Goal: Task Accomplishment & Management: Complete application form

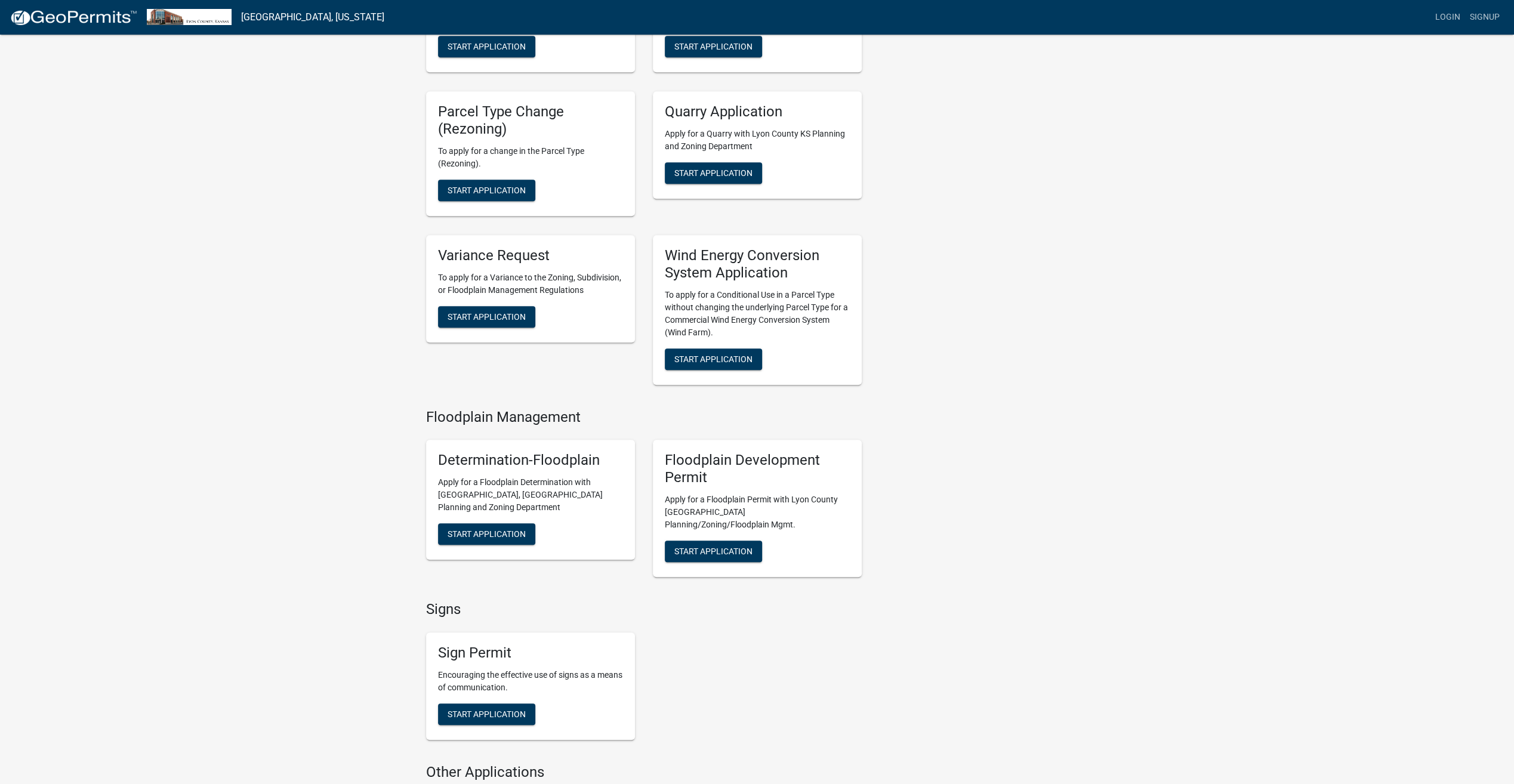
scroll to position [835, 0]
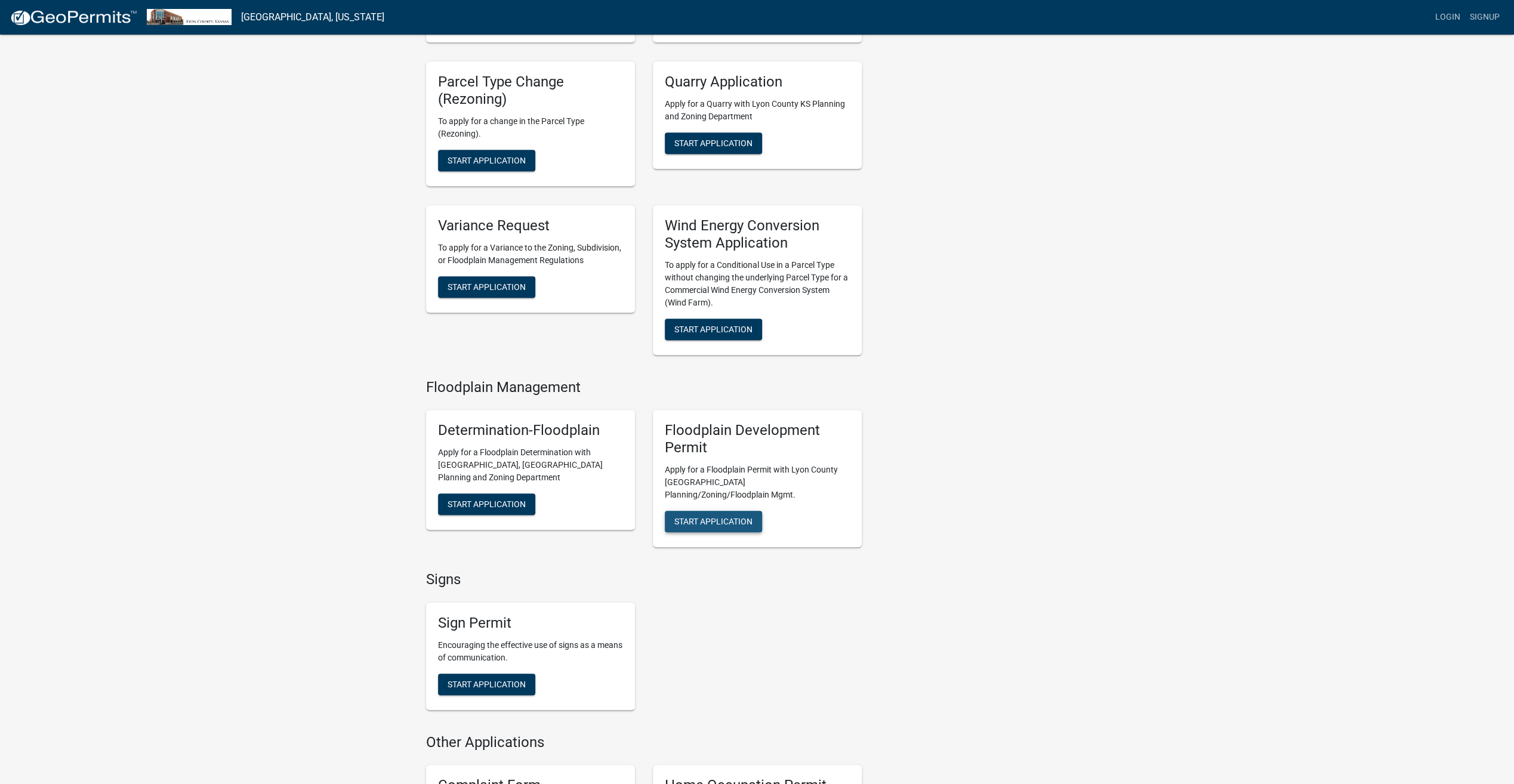
click at [738, 516] on span "Start Application" at bounding box center [713, 520] width 78 height 10
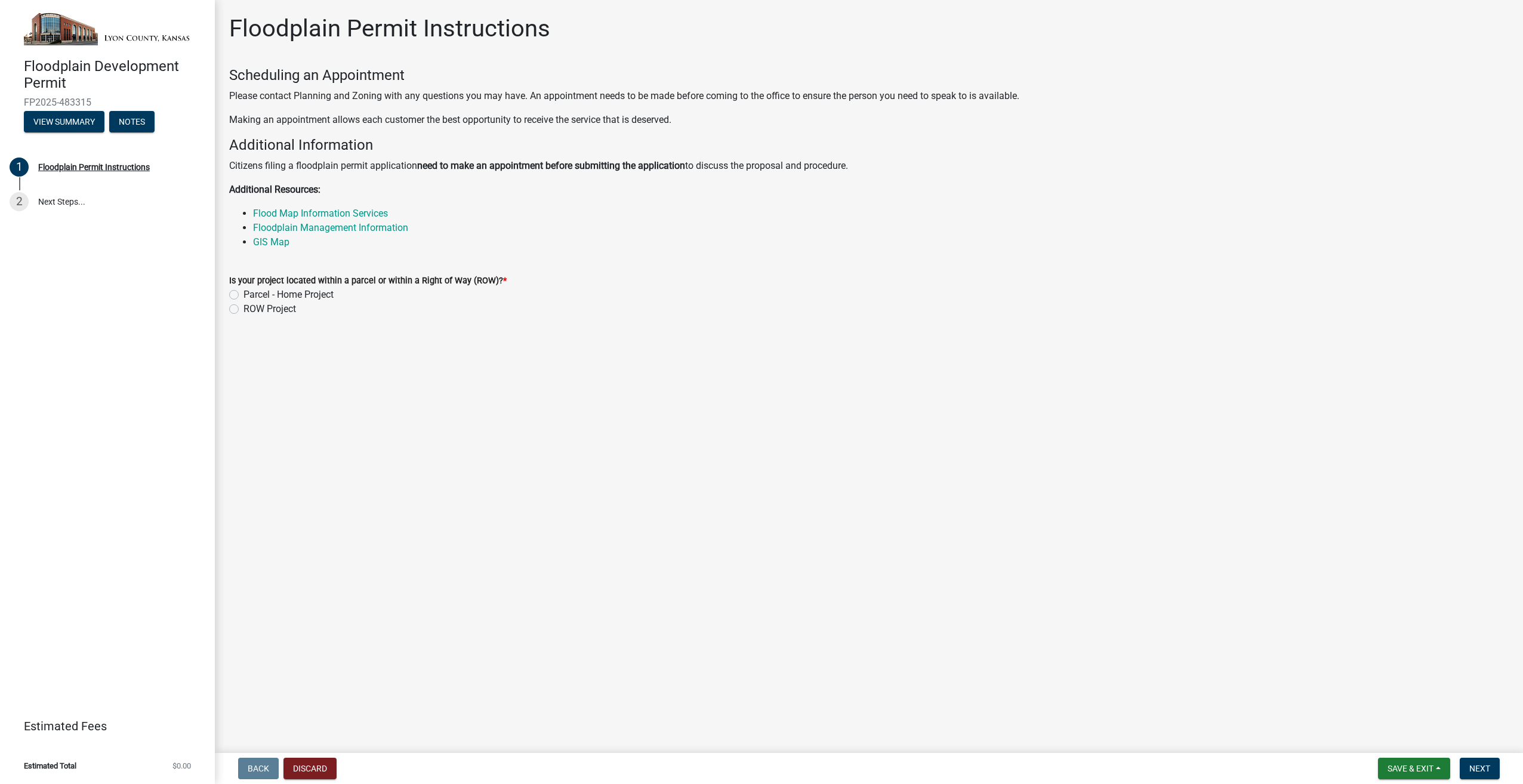
click at [285, 311] on label "ROW Project" at bounding box center [269, 309] width 52 height 14
click at [251, 310] on input "ROW Project" at bounding box center [247, 305] width 8 height 8
radio input "true"
click at [1483, 767] on span "Next" at bounding box center [1480, 768] width 21 height 10
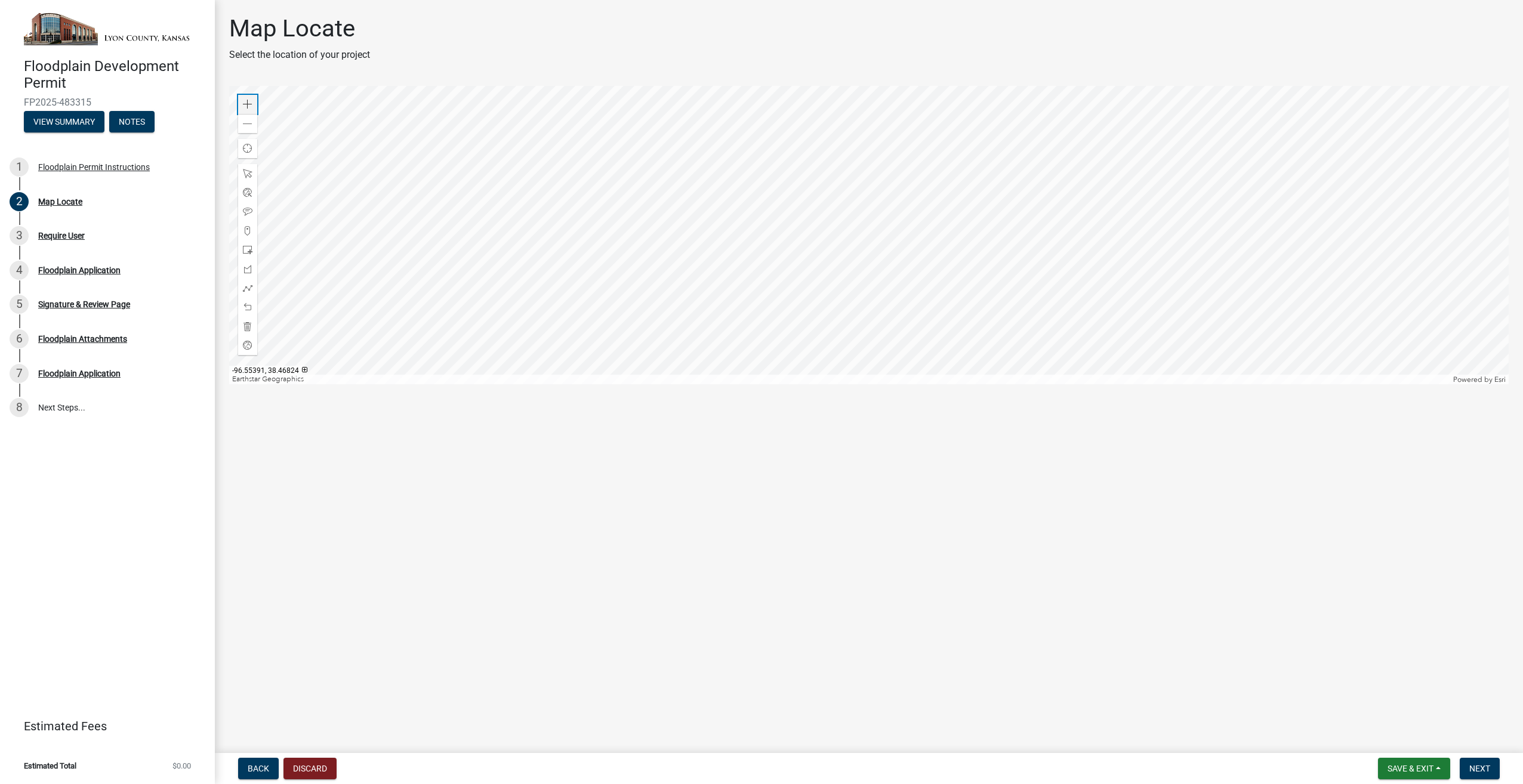
click at [244, 101] on span at bounding box center [247, 104] width 10 height 10
click at [798, 358] on div at bounding box center [869, 234] width 1280 height 298
click at [756, 157] on div at bounding box center [869, 234] width 1280 height 298
click at [627, 343] on div at bounding box center [869, 234] width 1280 height 298
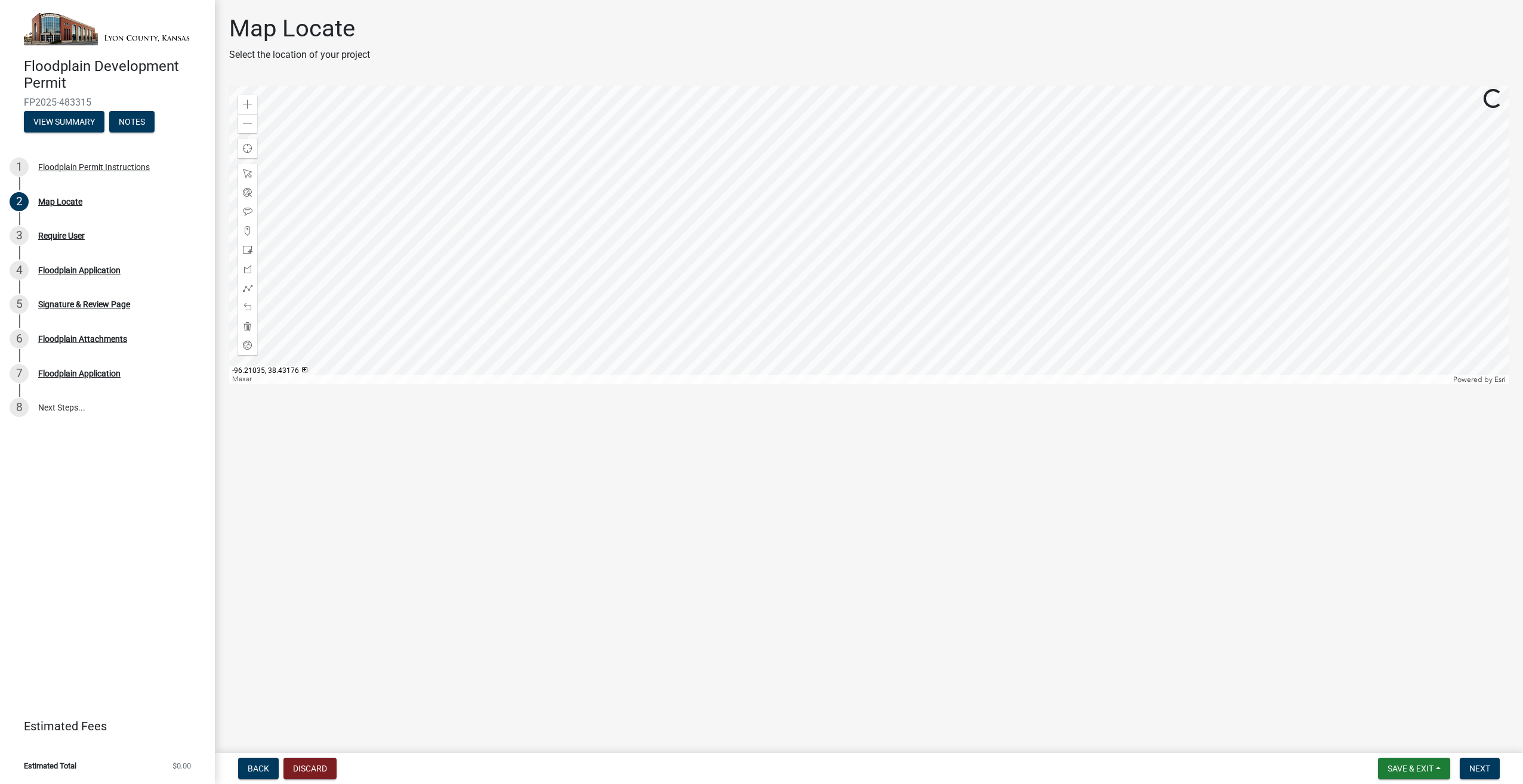
click at [673, 285] on div at bounding box center [869, 234] width 1280 height 298
click at [579, 307] on div at bounding box center [869, 234] width 1280 height 298
click at [698, 221] on div at bounding box center [869, 234] width 1280 height 298
click at [781, 150] on div at bounding box center [869, 234] width 1280 height 298
click at [748, 193] on div at bounding box center [869, 234] width 1280 height 298
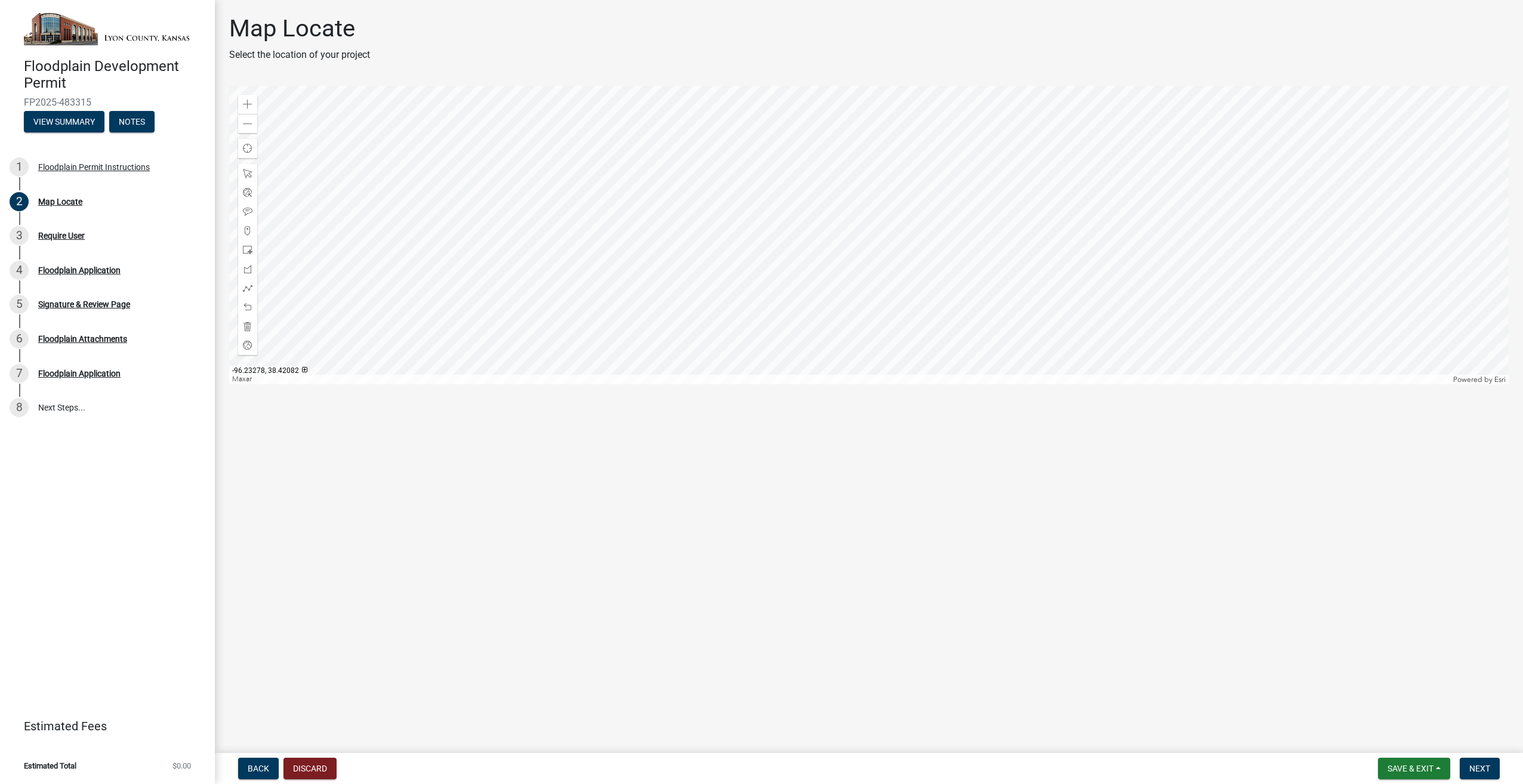
click at [747, 119] on div at bounding box center [869, 234] width 1280 height 298
click at [246, 103] on span at bounding box center [247, 104] width 10 height 10
click at [826, 119] on div at bounding box center [869, 234] width 1280 height 298
click at [701, 263] on div at bounding box center [869, 234] width 1280 height 298
click at [663, 297] on div at bounding box center [869, 234] width 1280 height 298
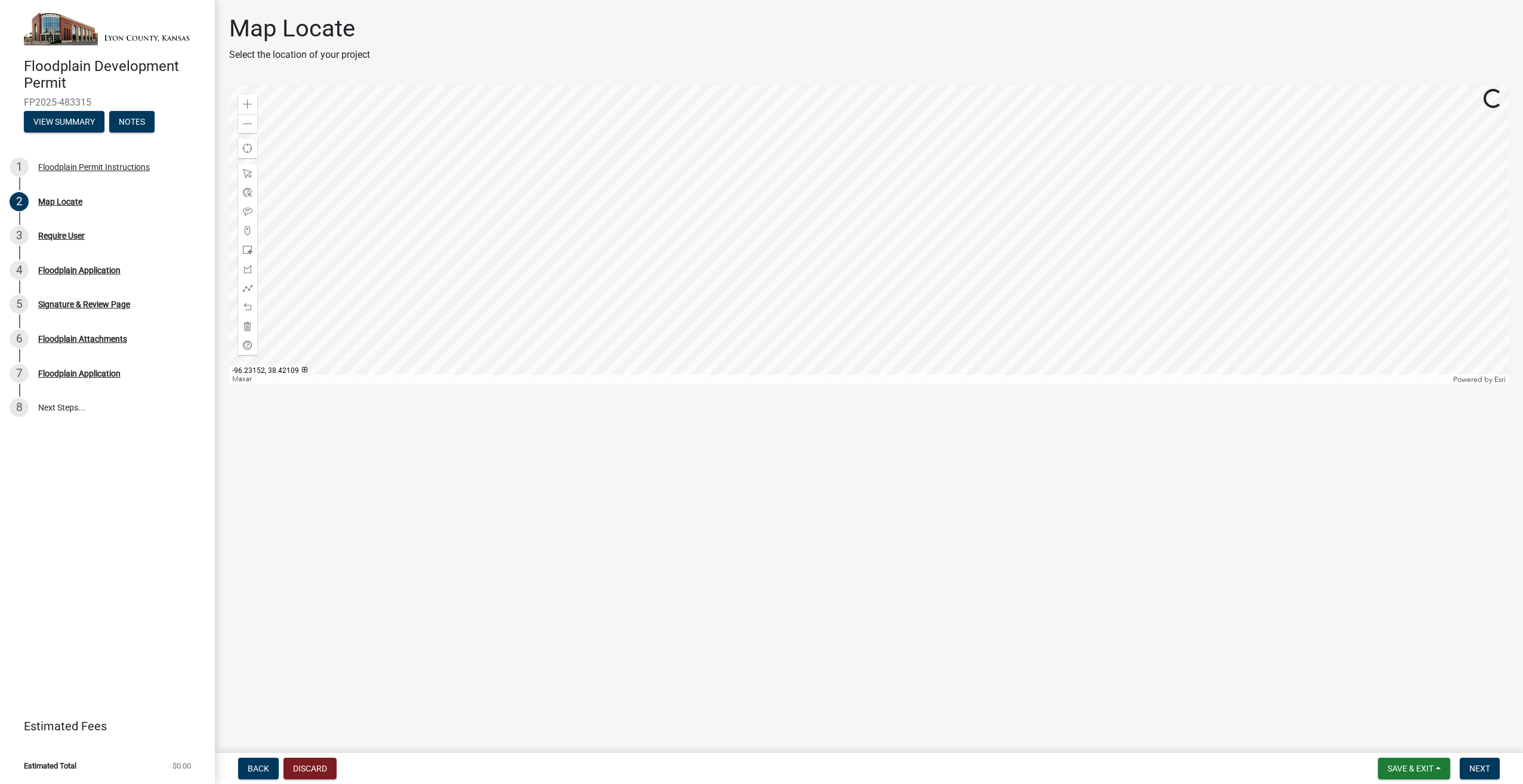
click at [626, 296] on div at bounding box center [869, 234] width 1280 height 298
click at [528, 321] on div at bounding box center [869, 234] width 1280 height 298
click at [366, 358] on div at bounding box center [869, 234] width 1280 height 298
click at [497, 384] on div at bounding box center [869, 234] width 1280 height 298
click at [591, 384] on div at bounding box center [869, 234] width 1280 height 298
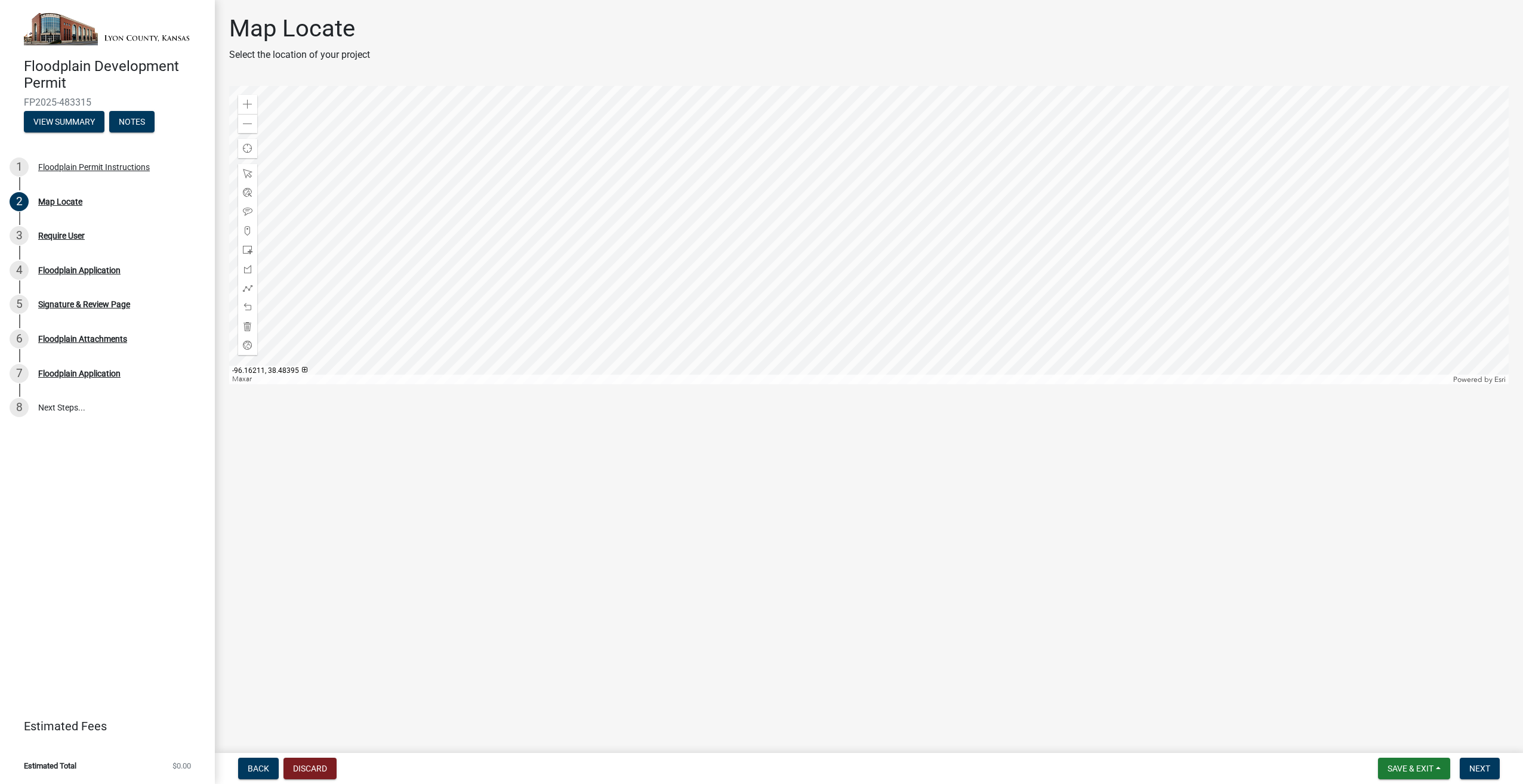
click at [725, 336] on div at bounding box center [869, 234] width 1280 height 298
click at [723, 371] on div at bounding box center [869, 234] width 1280 height 298
click at [788, 376] on div at bounding box center [869, 234] width 1280 height 298
click at [730, 334] on div at bounding box center [869, 234] width 1280 height 298
click at [819, 236] on div at bounding box center [869, 234] width 1280 height 298
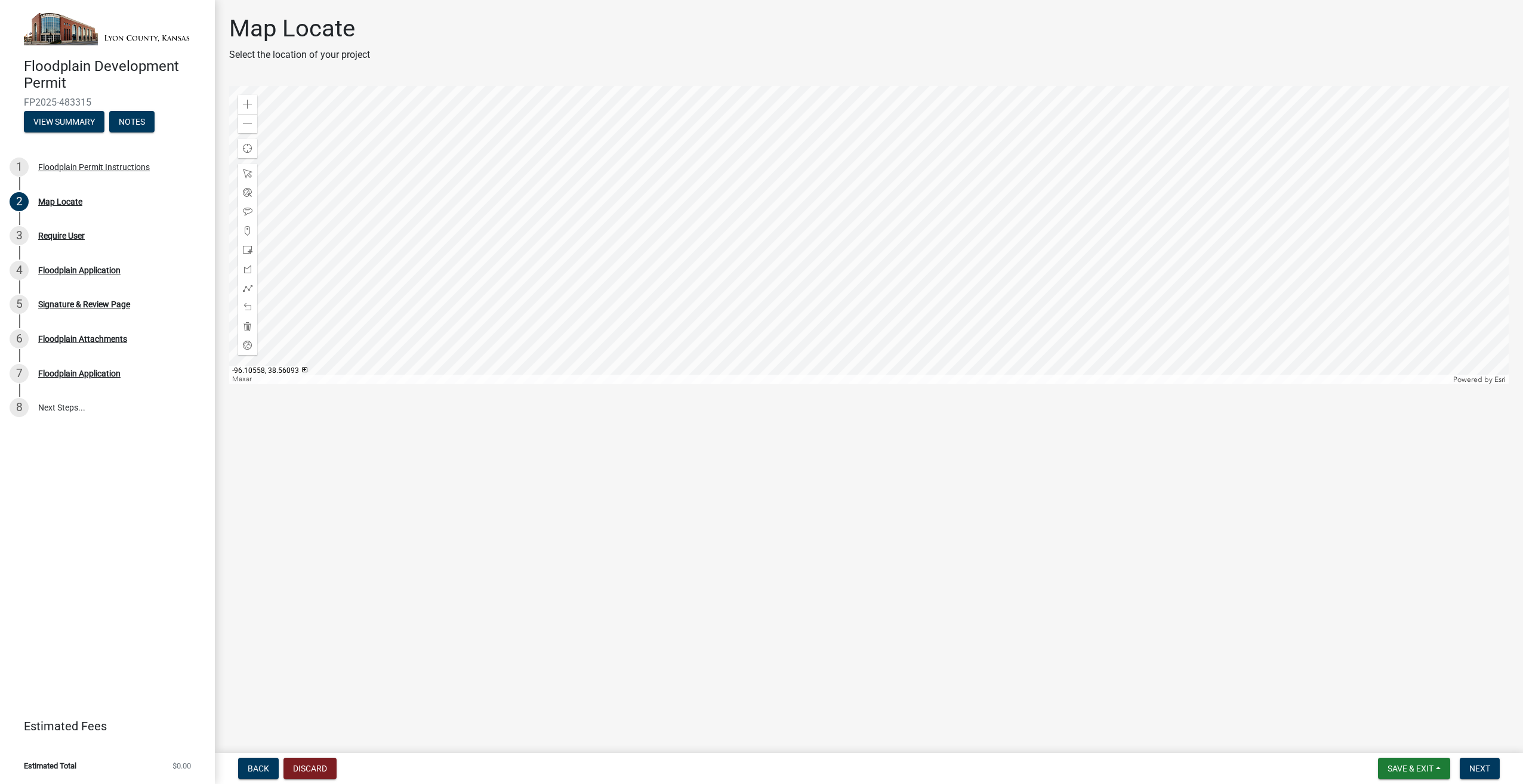
click at [822, 329] on div at bounding box center [869, 234] width 1280 height 298
click at [858, 384] on div at bounding box center [869, 234] width 1280 height 298
click at [974, 272] on div at bounding box center [869, 234] width 1280 height 298
click at [253, 122] on div "Zoom out" at bounding box center [248, 124] width 19 height 19
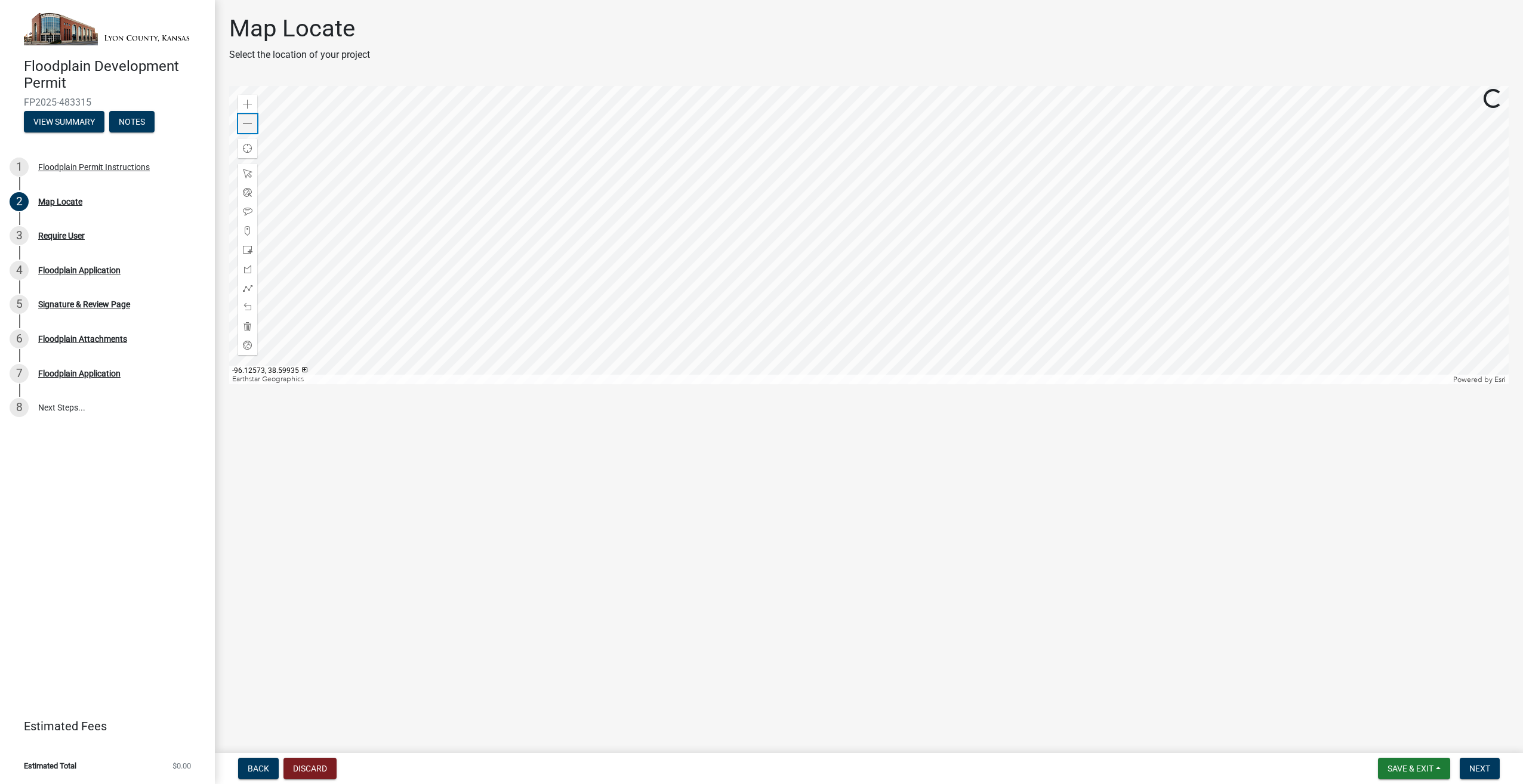
click at [253, 122] on div "Zoom out" at bounding box center [248, 124] width 19 height 19
click at [252, 104] on span at bounding box center [247, 104] width 10 height 10
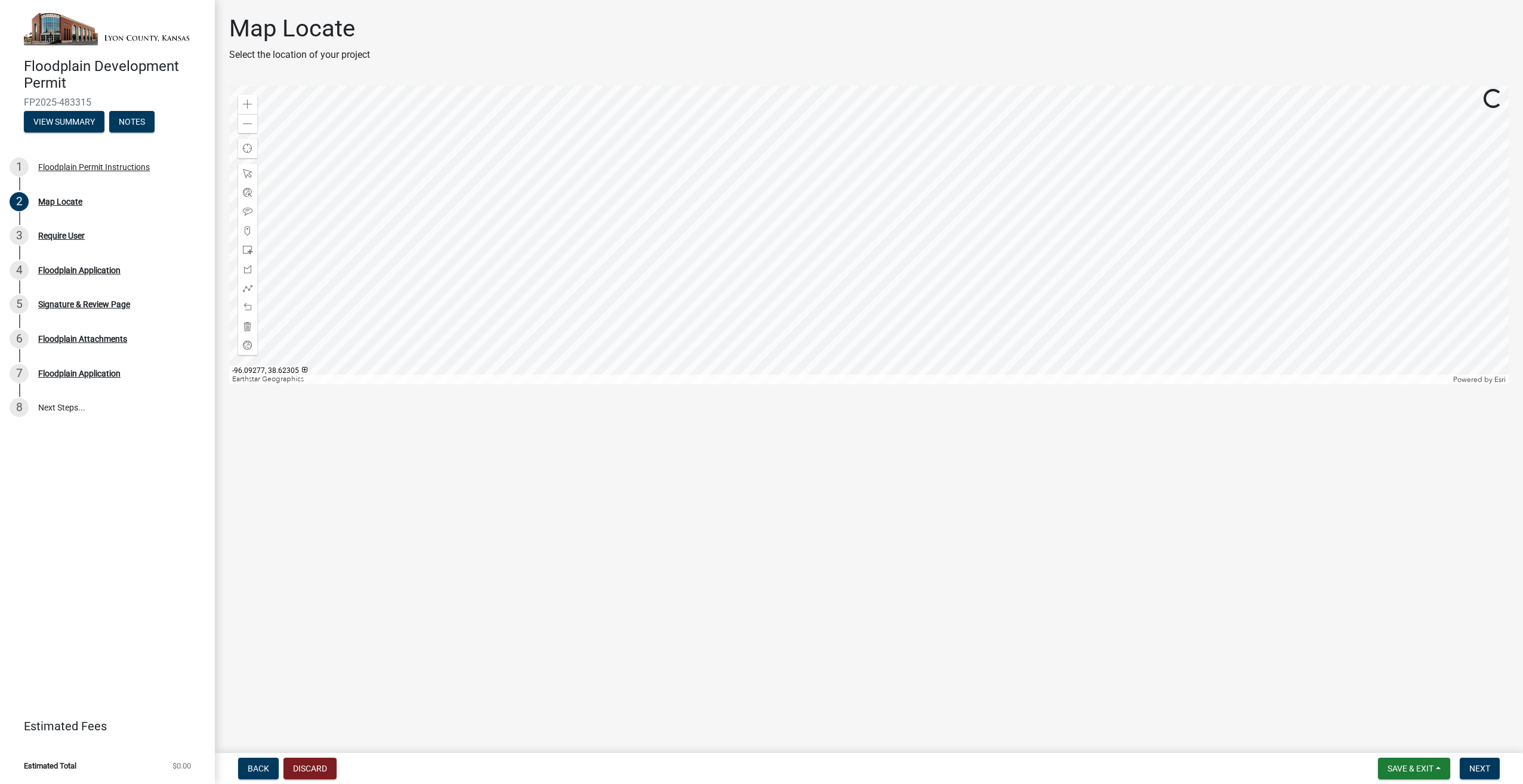
click at [765, 314] on div at bounding box center [869, 234] width 1280 height 298
click at [901, 245] on div at bounding box center [869, 234] width 1280 height 298
click at [246, 100] on span at bounding box center [247, 104] width 10 height 10
click at [928, 133] on div at bounding box center [869, 234] width 1280 height 298
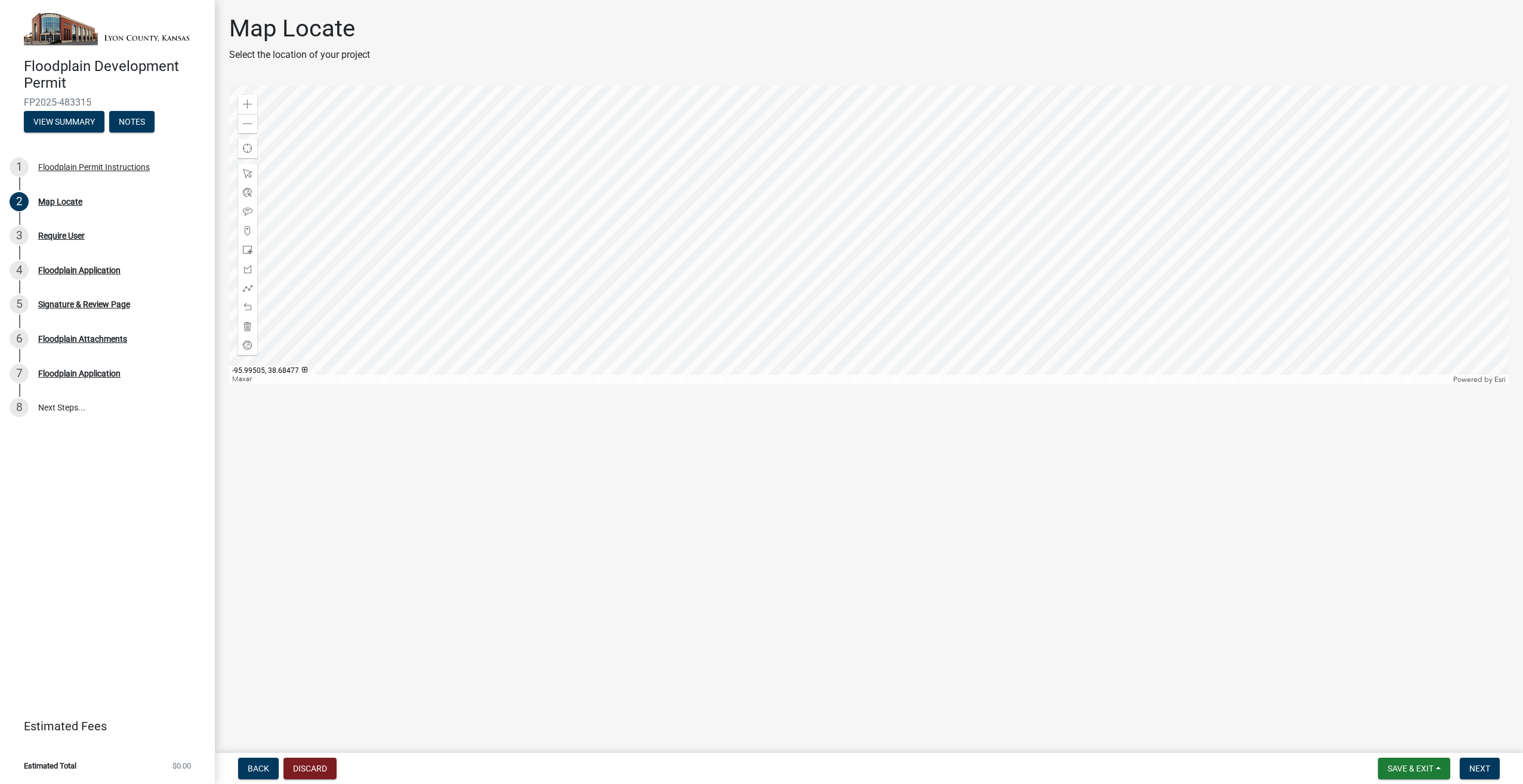
click at [902, 179] on div at bounding box center [869, 234] width 1280 height 298
click at [815, 285] on div at bounding box center [869, 234] width 1280 height 298
click at [804, 318] on div at bounding box center [869, 234] width 1280 height 298
click at [805, 278] on div at bounding box center [869, 234] width 1280 height 298
click at [866, 235] on div at bounding box center [869, 234] width 1280 height 298
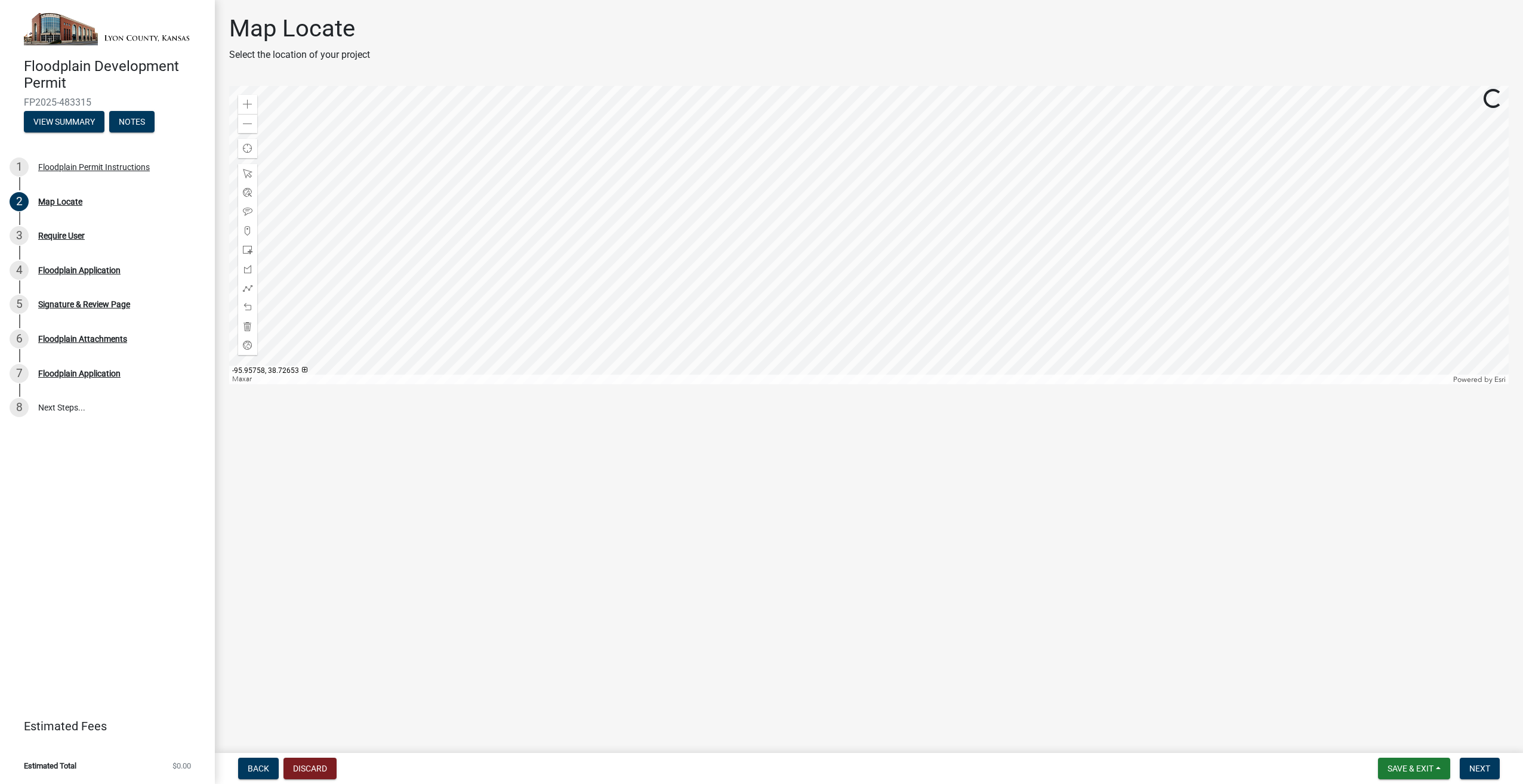
click at [858, 261] on div at bounding box center [869, 234] width 1280 height 298
click at [836, 258] on div at bounding box center [869, 234] width 1280 height 298
click at [842, 258] on div at bounding box center [869, 234] width 1280 height 298
click at [819, 288] on div at bounding box center [869, 234] width 1280 height 298
click at [820, 280] on div at bounding box center [869, 234] width 1280 height 298
